Goal: Transaction & Acquisition: Subscribe to service/newsletter

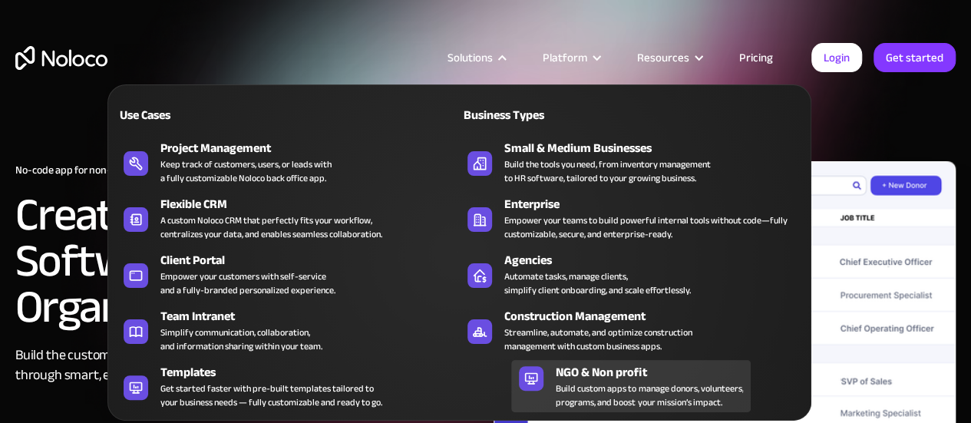
click at [560, 382] on div "Build custom apps to manage donors, volunteers, programs, and boost your missio…" at bounding box center [649, 396] width 187 height 28
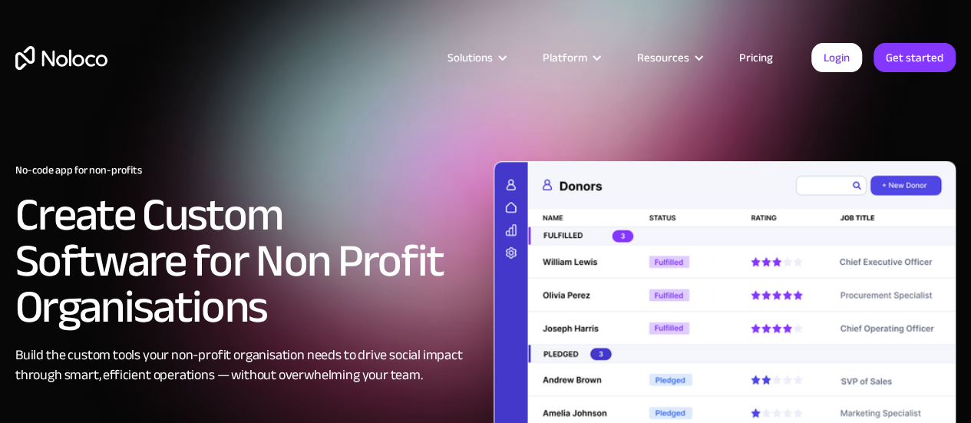
click at [749, 55] on link "Pricing" at bounding box center [756, 58] width 72 height 20
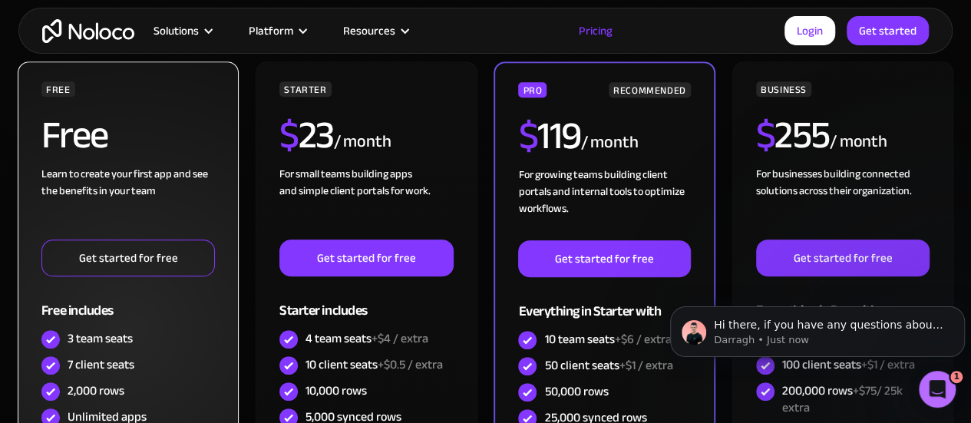
click at [104, 257] on link "Get started for free" at bounding box center [128, 258] width 174 height 37
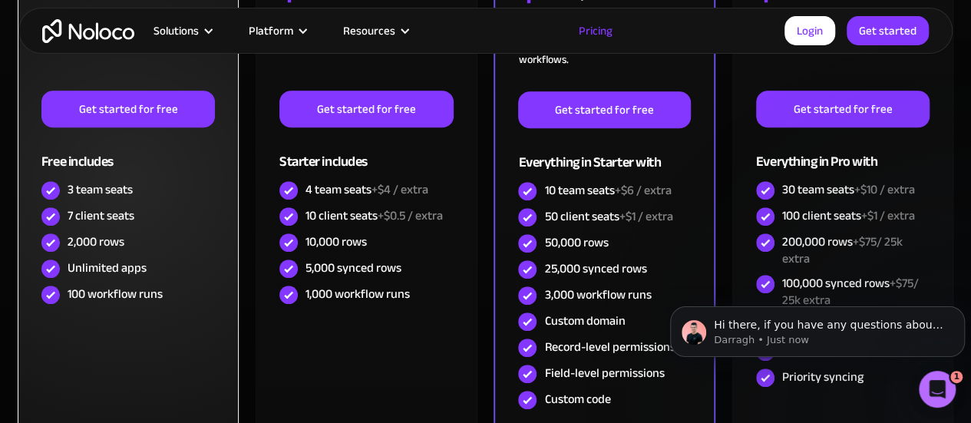
scroll to position [565, 0]
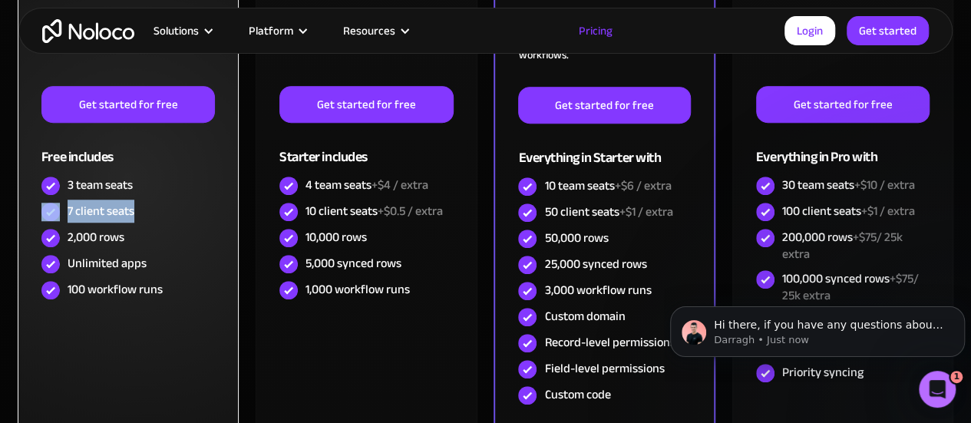
drag, startPoint x: 62, startPoint y: 213, endPoint x: 144, endPoint y: 213, distance: 82.2
click at [144, 213] on div "7 client seats" at bounding box center [128, 212] width 174 height 26
click at [84, 230] on div "2,000 rows" at bounding box center [96, 237] width 57 height 17
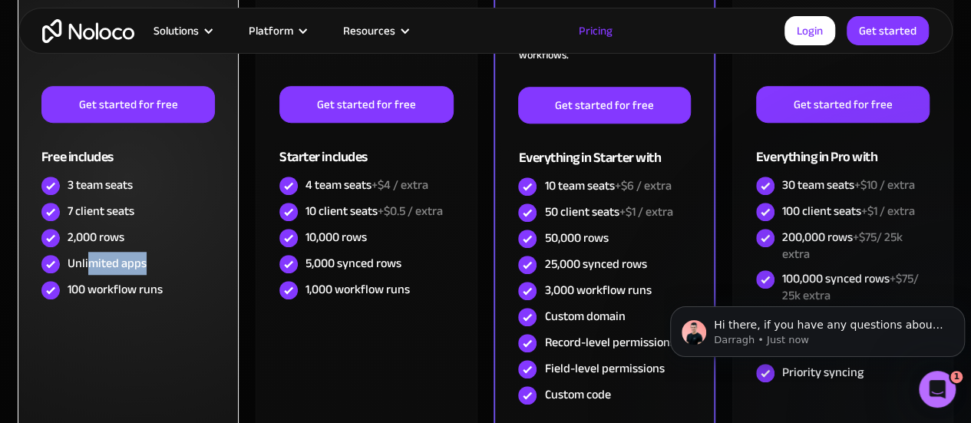
drag, startPoint x: 90, startPoint y: 262, endPoint x: 126, endPoint y: 287, distance: 44.1
click at [147, 272] on div "Unlimited apps" at bounding box center [128, 264] width 174 height 26
drag, startPoint x: 88, startPoint y: 289, endPoint x: 146, endPoint y: 292, distance: 58.4
click at [146, 292] on div "100 workflow runs" at bounding box center [115, 289] width 95 height 17
click at [160, 326] on div "FREE Free Learn to create your first app and see the benefits in your team ‍ Ge…" at bounding box center [128, 178] width 221 height 541
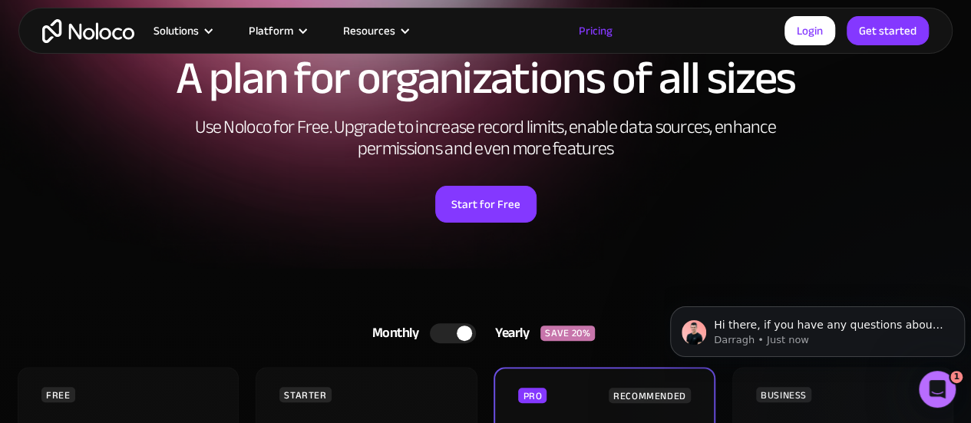
scroll to position [0, 0]
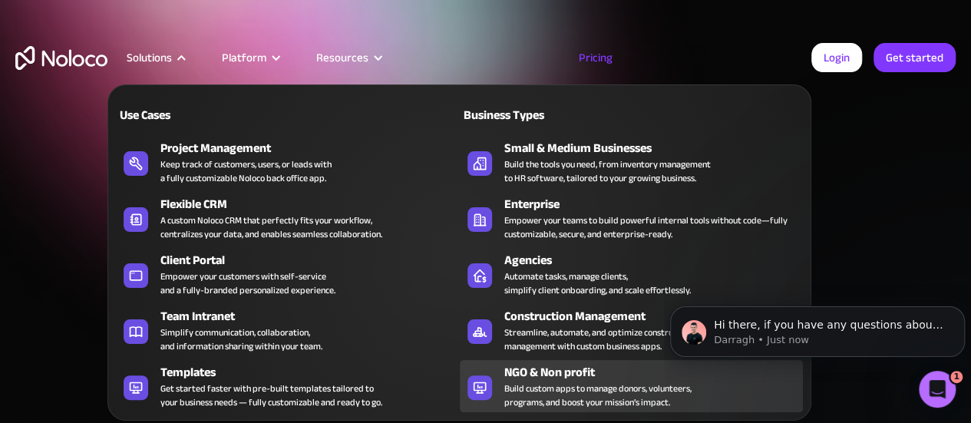
click at [605, 395] on div "Build custom apps to manage donors, volunteers, programs, and boost your missio…" at bounding box center [597, 396] width 187 height 28
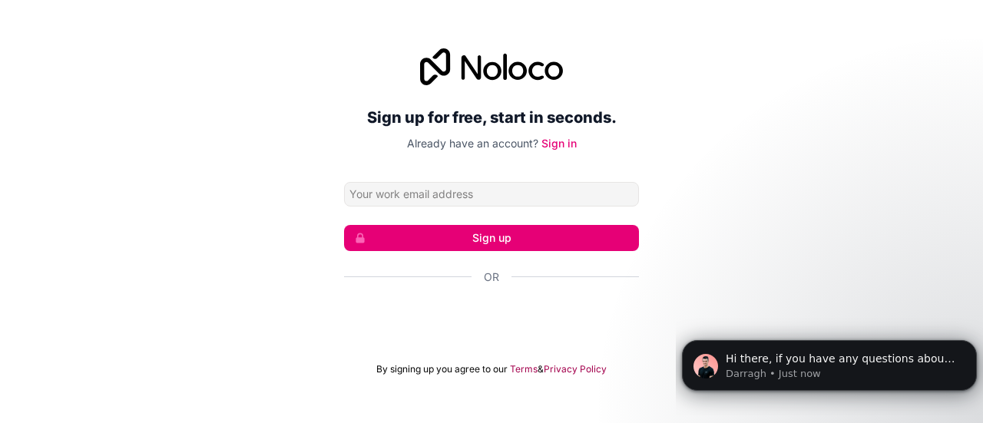
click at [783, 131] on div "Sign up for free, start in seconds. Already have an account? Sign in Sign up Or…" at bounding box center [491, 212] width 983 height 370
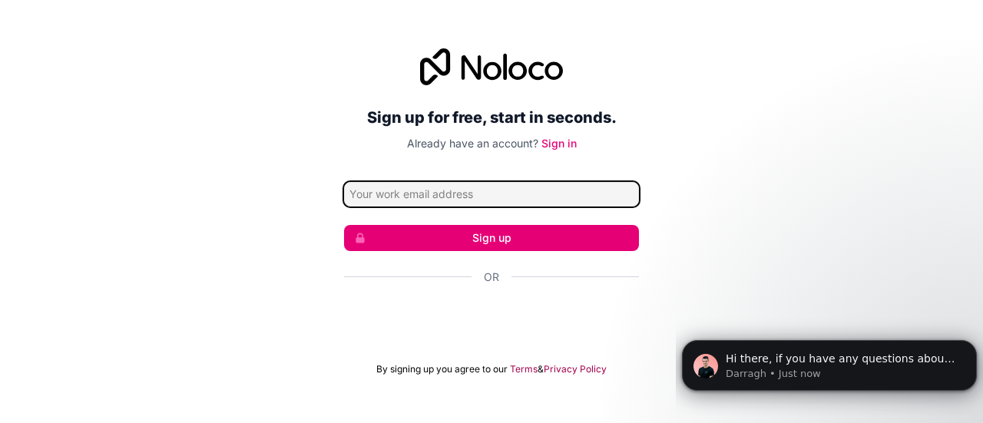
click at [428, 196] on input "Email address" at bounding box center [491, 194] width 295 height 25
type input "aureliadeviane@gmail.com"
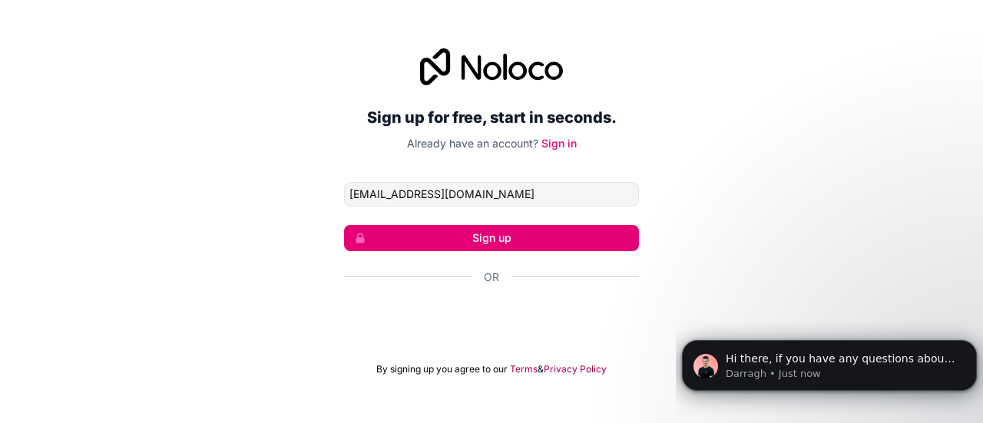
click at [433, 240] on button "Sign up" at bounding box center [491, 238] width 295 height 26
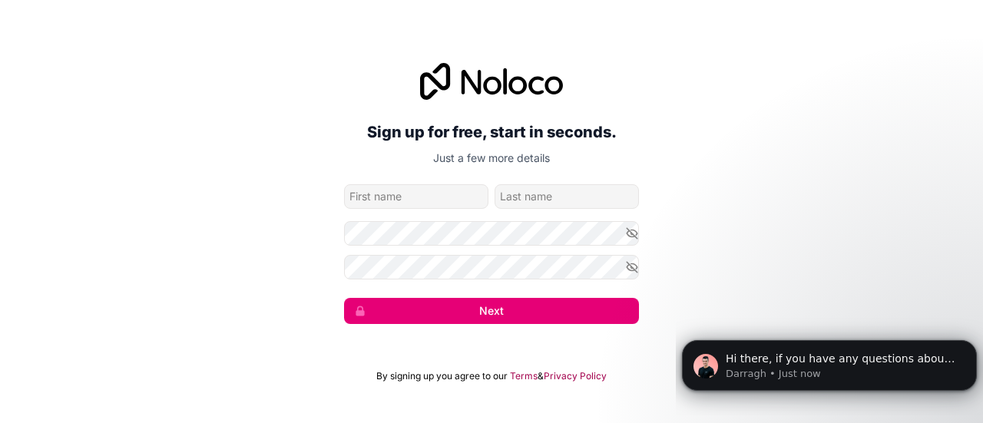
click at [414, 190] on input "given-name" at bounding box center [416, 196] width 144 height 25
type input "Aurelia"
click at [520, 188] on input "family-name" at bounding box center [566, 196] width 144 height 25
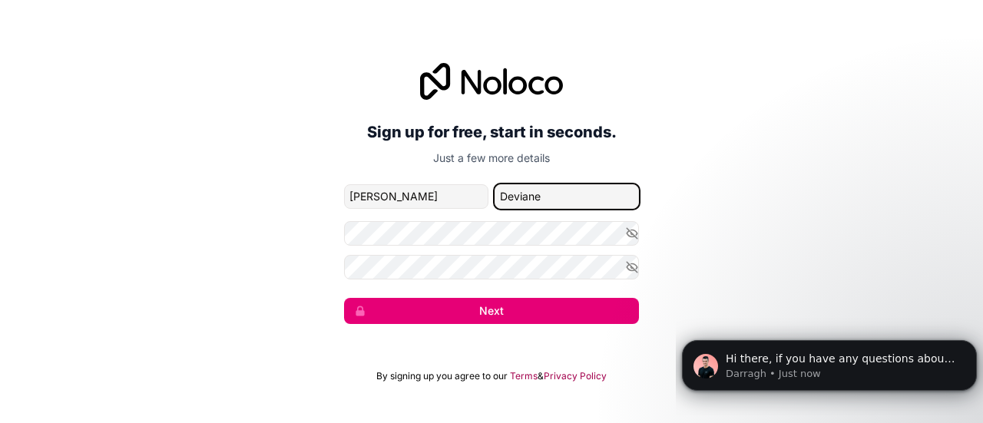
type input "Deviane"
click at [630, 233] on icon "button" at bounding box center [632, 233] width 14 height 14
click at [633, 273] on icon "button" at bounding box center [632, 267] width 14 height 14
click at [590, 307] on button "Next" at bounding box center [491, 311] width 295 height 26
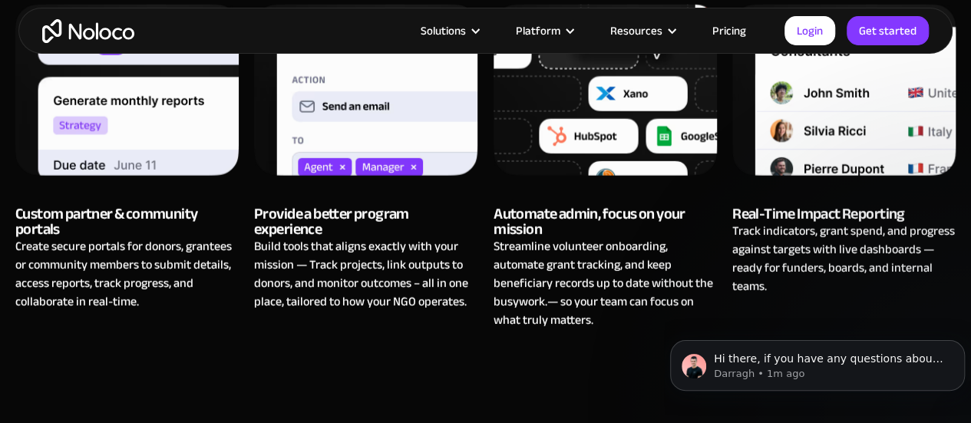
click at [729, 35] on link "Pricing" at bounding box center [729, 31] width 72 height 20
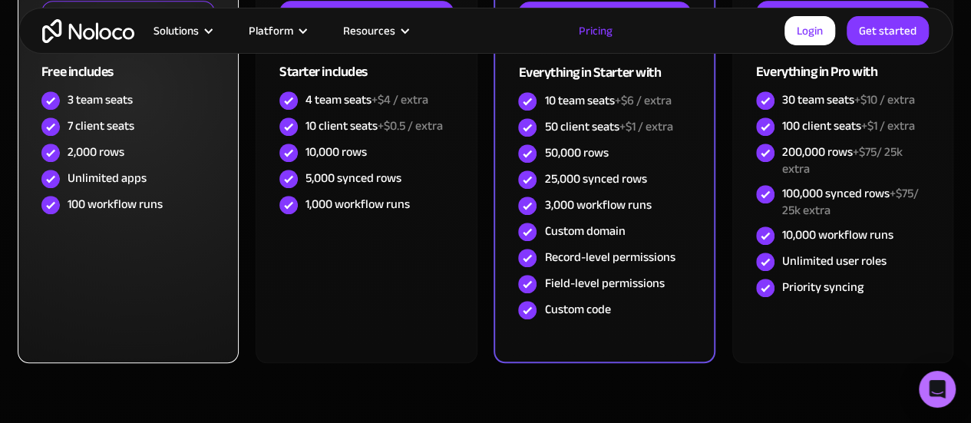
scroll to position [474, 0]
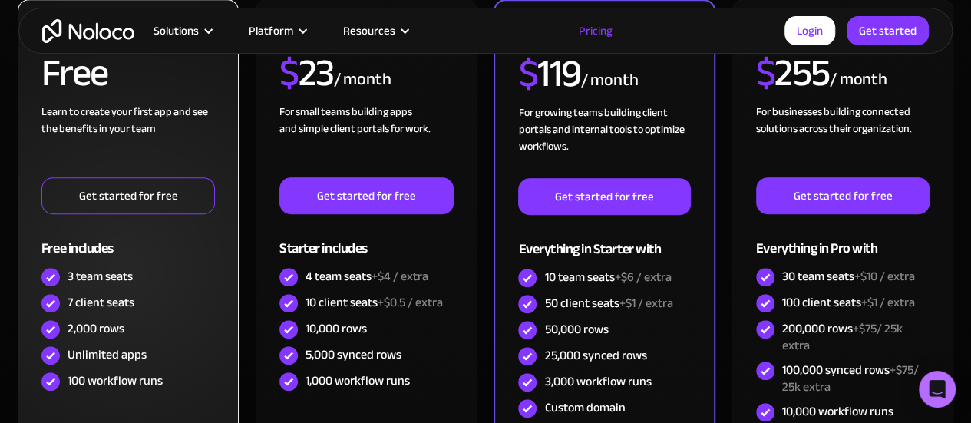
click at [100, 129] on div "Learn to create your first app and see the benefits in your team ‍" at bounding box center [128, 141] width 174 height 74
